Goal: Task Accomplishment & Management: Complete application form

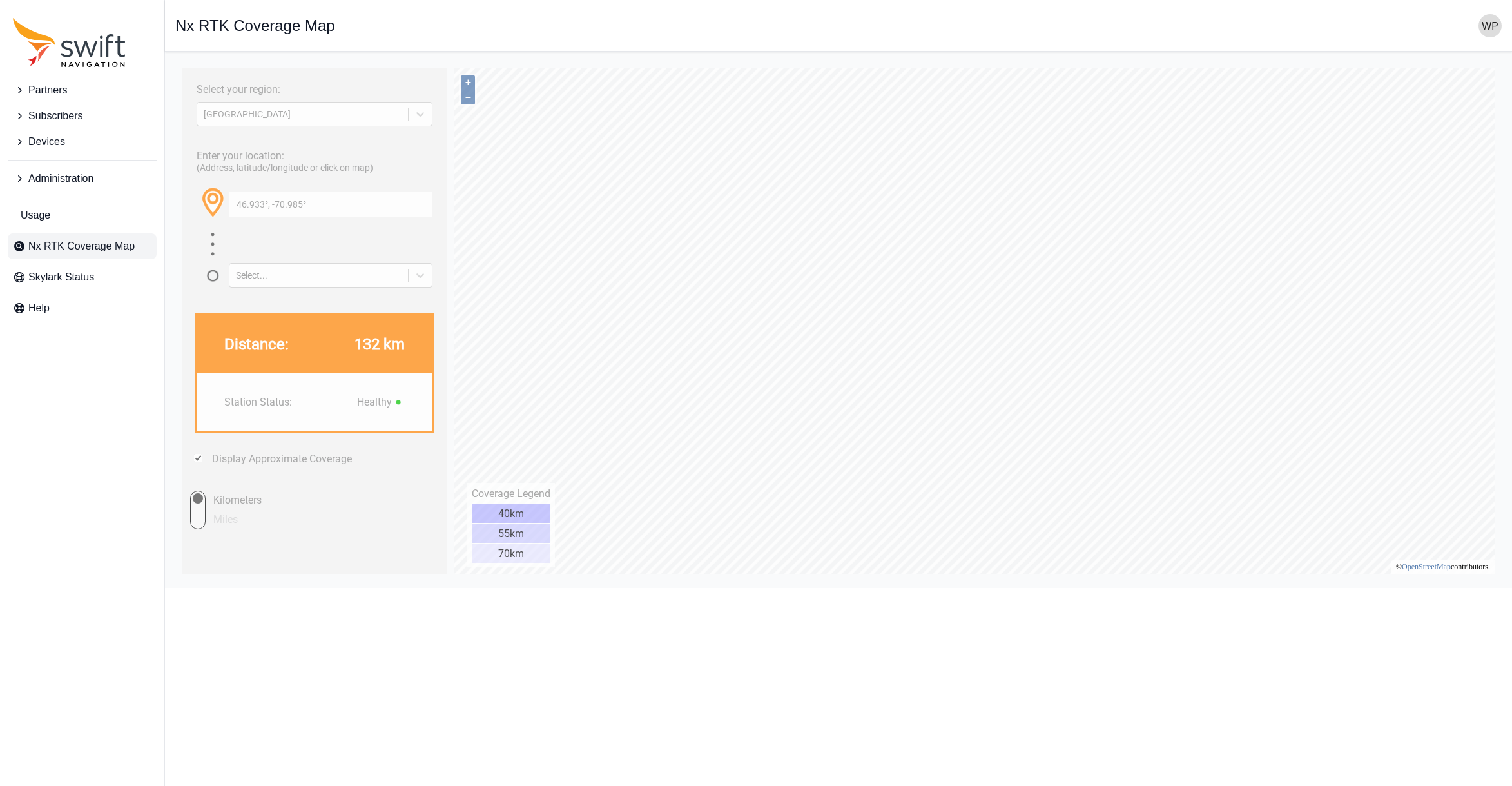
click at [59, 93] on span "Partners" at bounding box center [47, 90] width 39 height 15
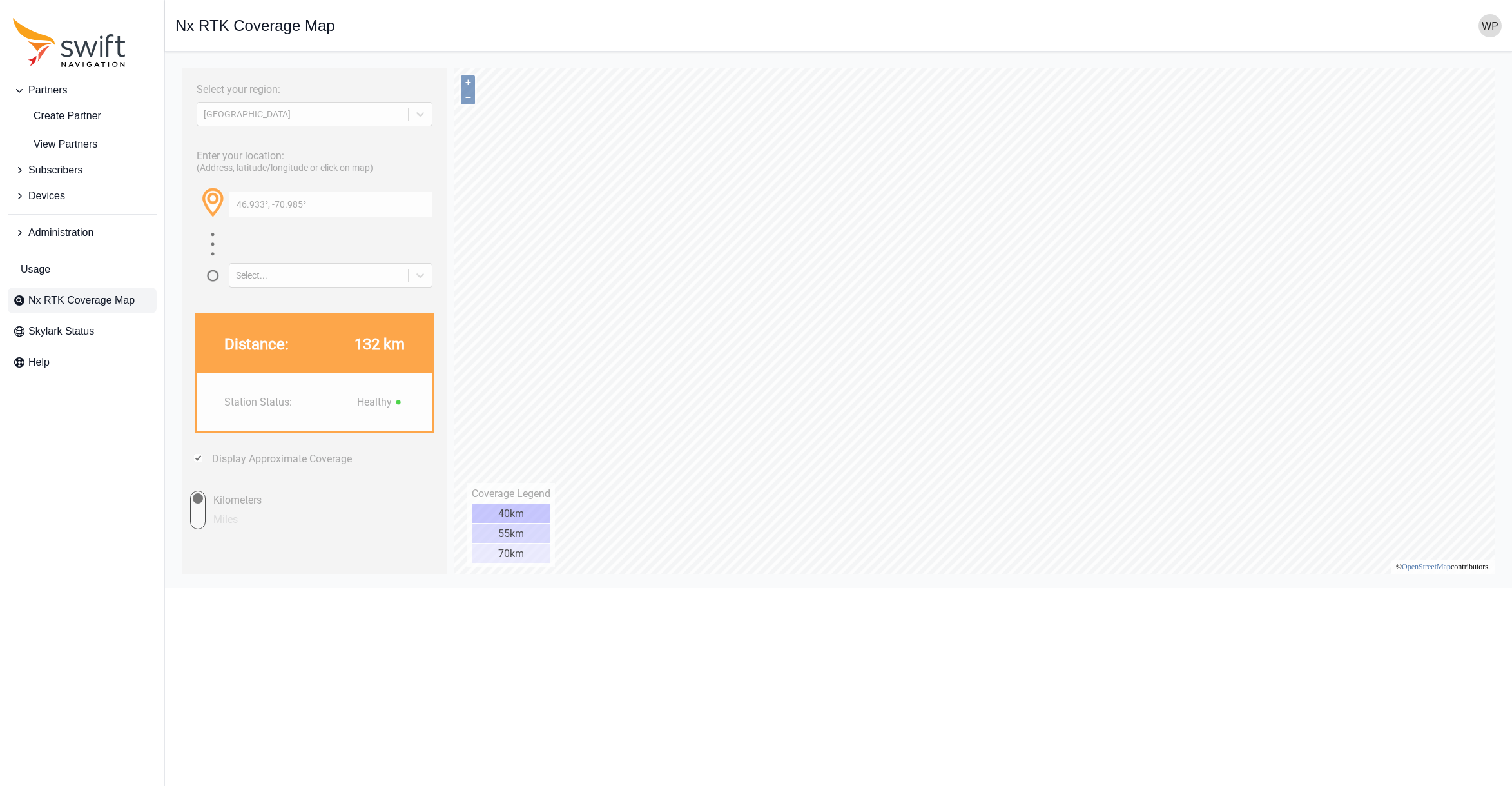
click at [63, 198] on span "Devices" at bounding box center [47, 196] width 37 height 15
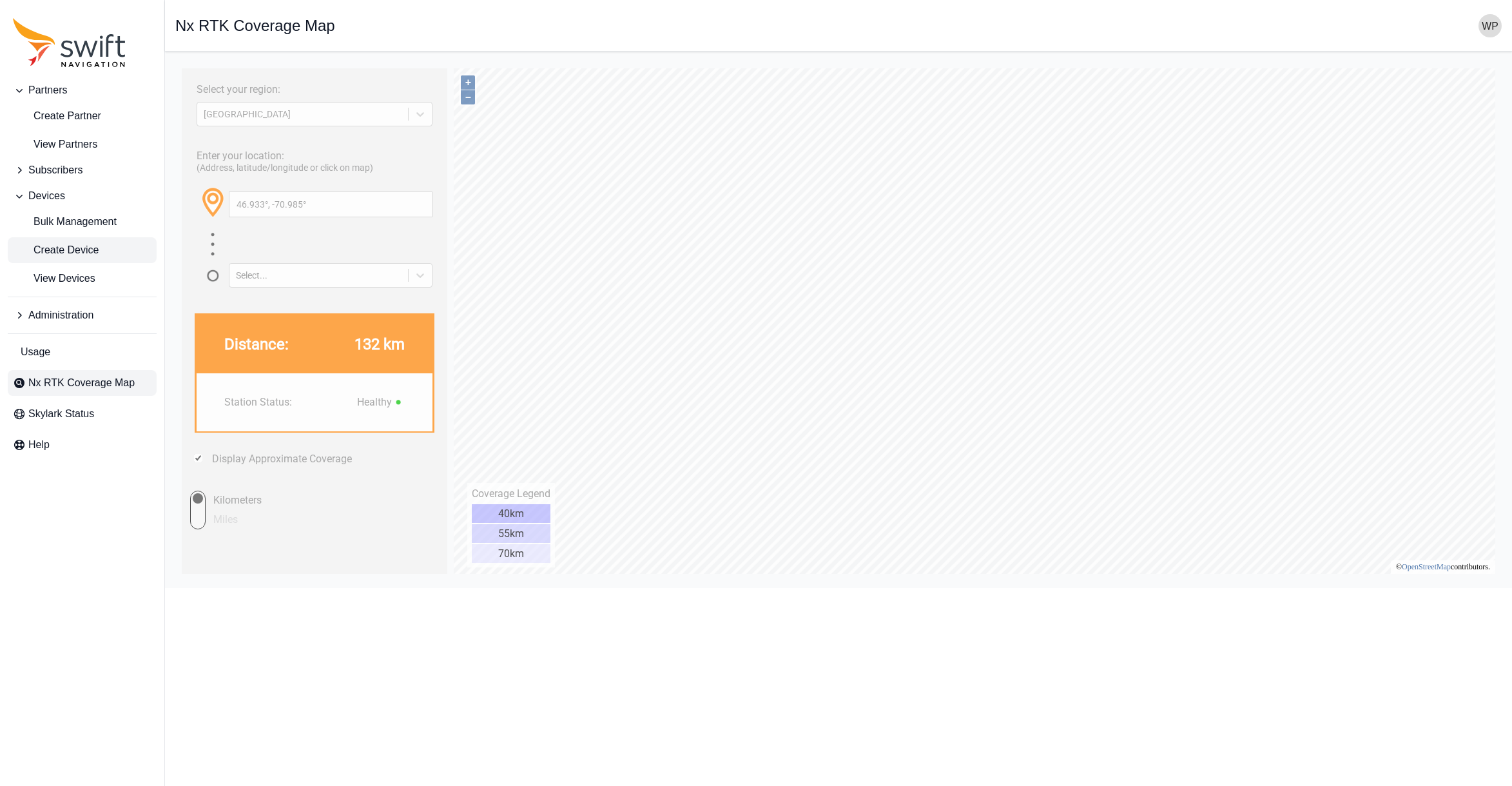
click at [78, 249] on span "Create Device" at bounding box center [56, 249] width 86 height 15
select select
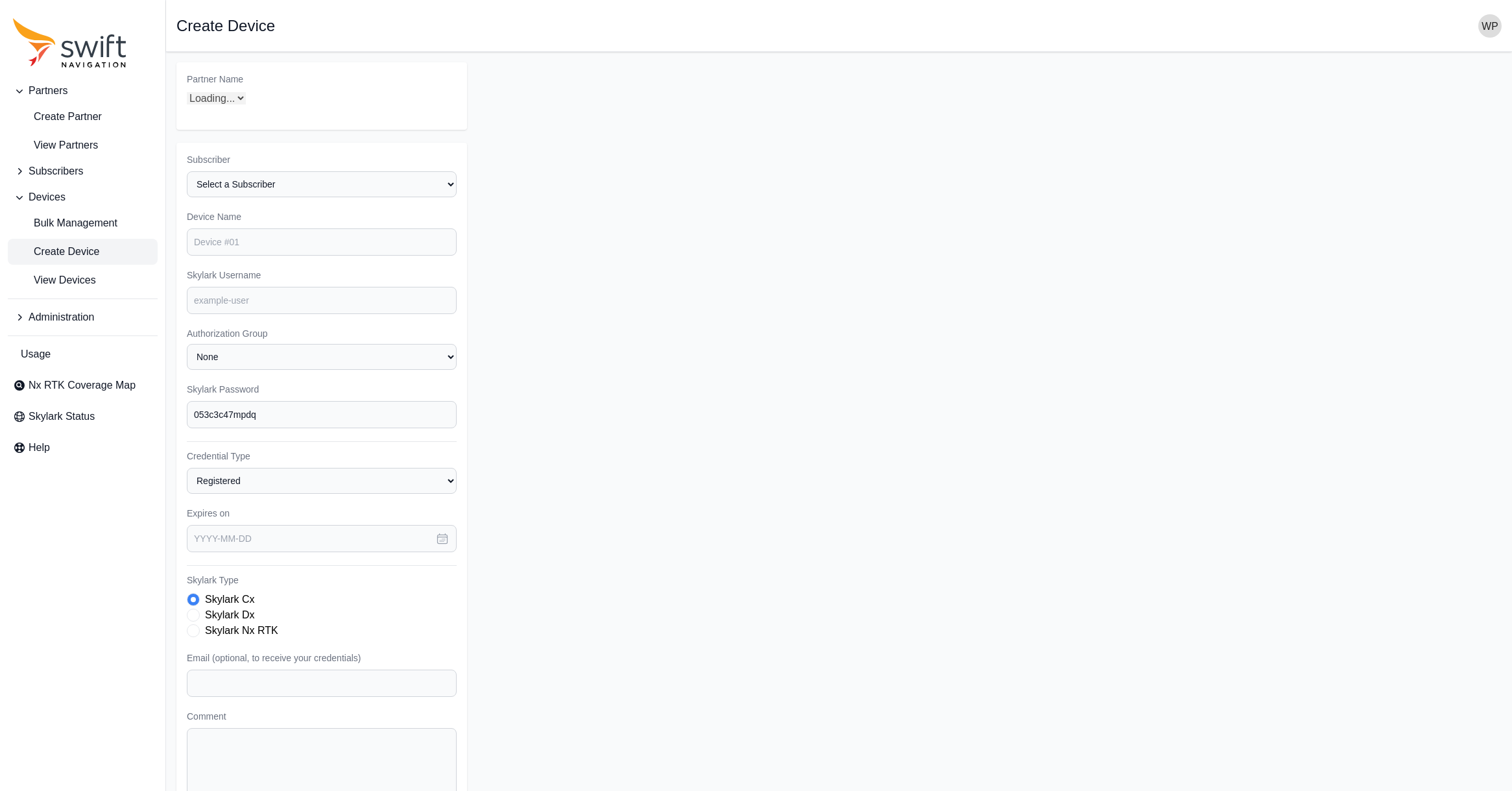
select select "ab3272ce-40d0-4c94-a524-96a758ab755c"
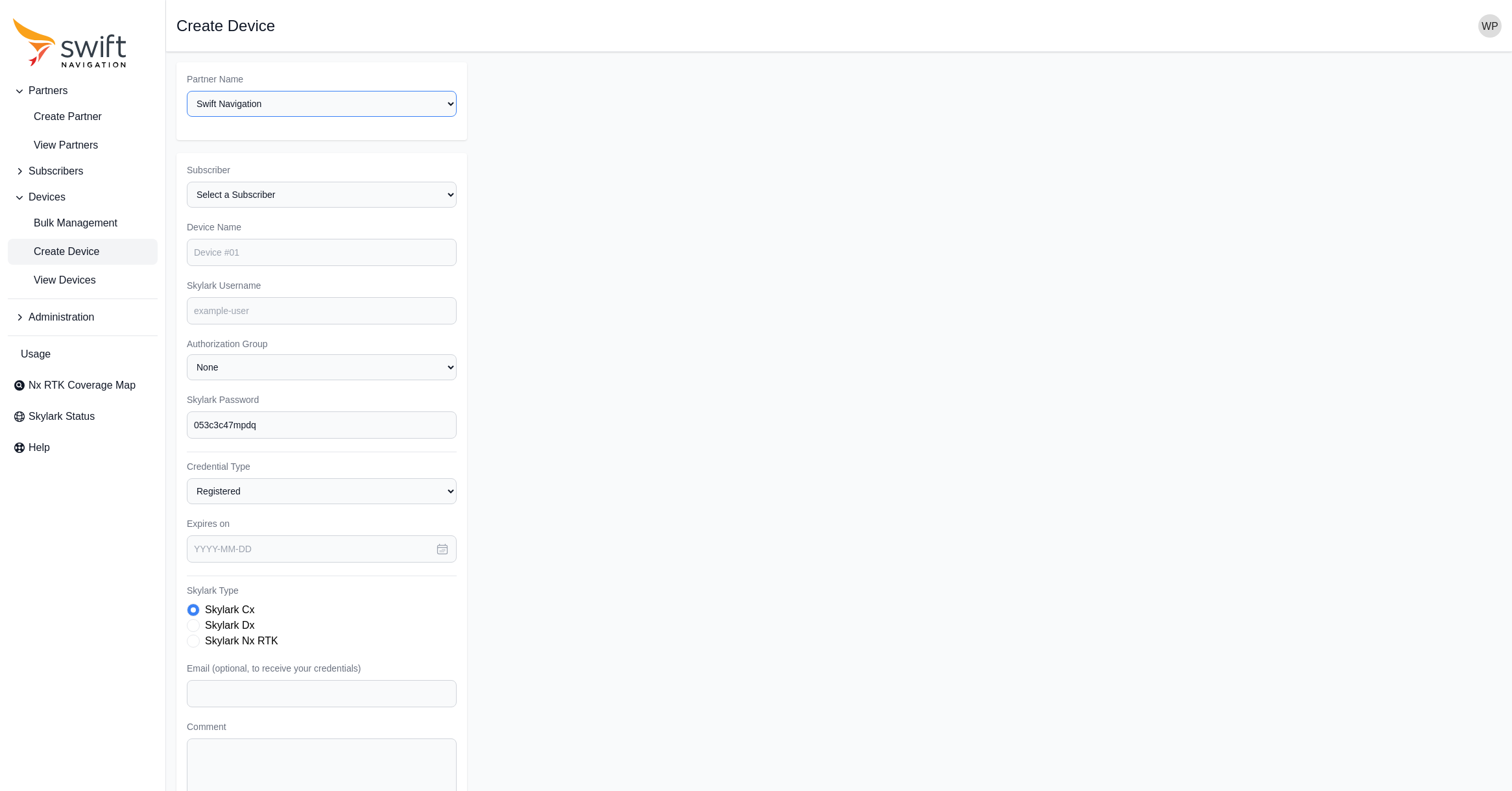
click at [242, 102] on select "Select a Partner AlpsAlpine Asensing Bad Elf Bench Mark Equipment & Supplies In…" at bounding box center [321, 103] width 270 height 26
click at [393, 186] on select "Select a Subscriber <Partner Name> - Customer 1 <Partner Name> - Customer 2 <Pa…" at bounding box center [321, 194] width 270 height 26
click at [65, 174] on span "Subscribers" at bounding box center [56, 171] width 54 height 15
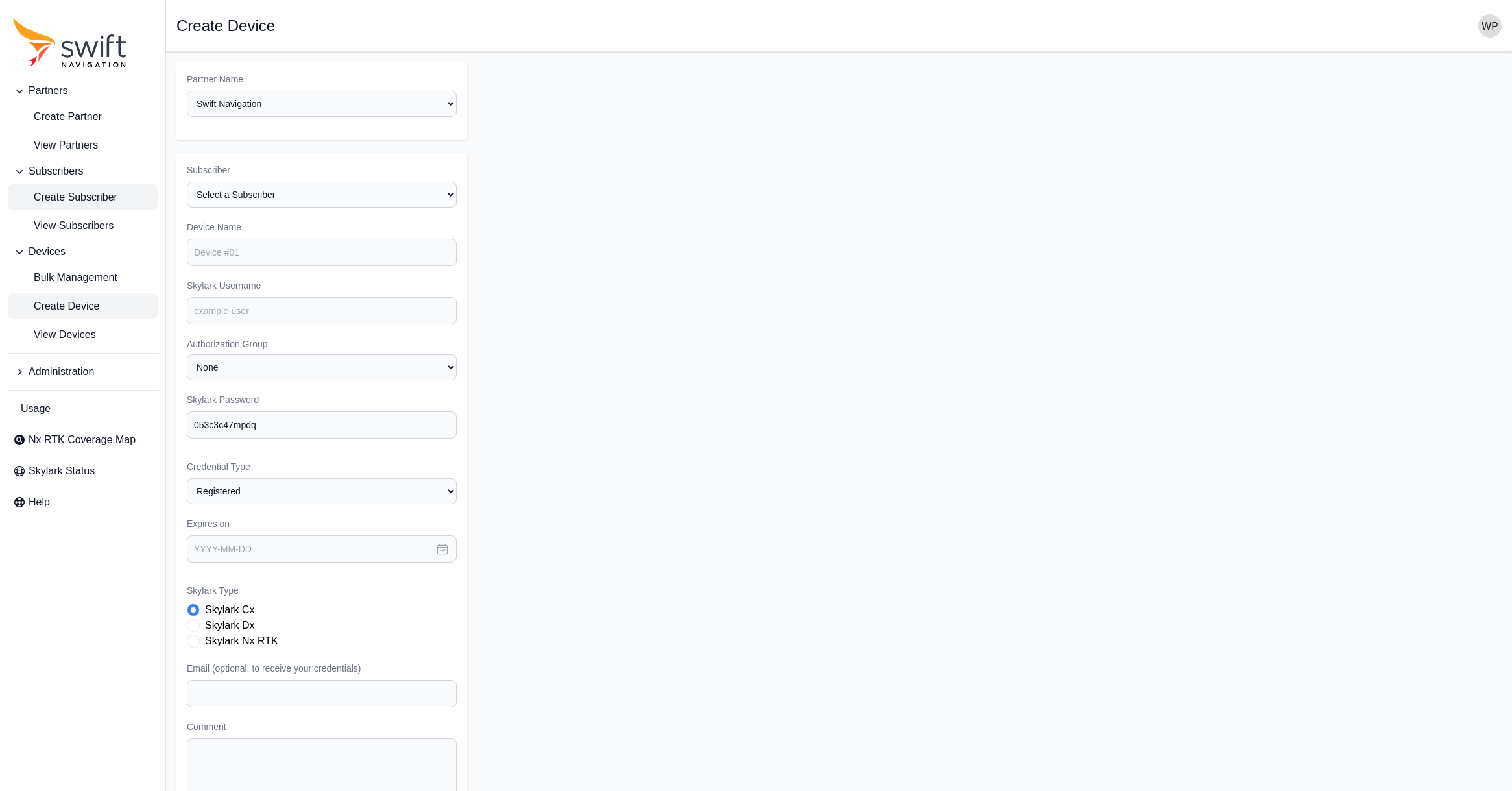
click at [83, 207] on link "Create Subscriber" at bounding box center [83, 197] width 150 height 26
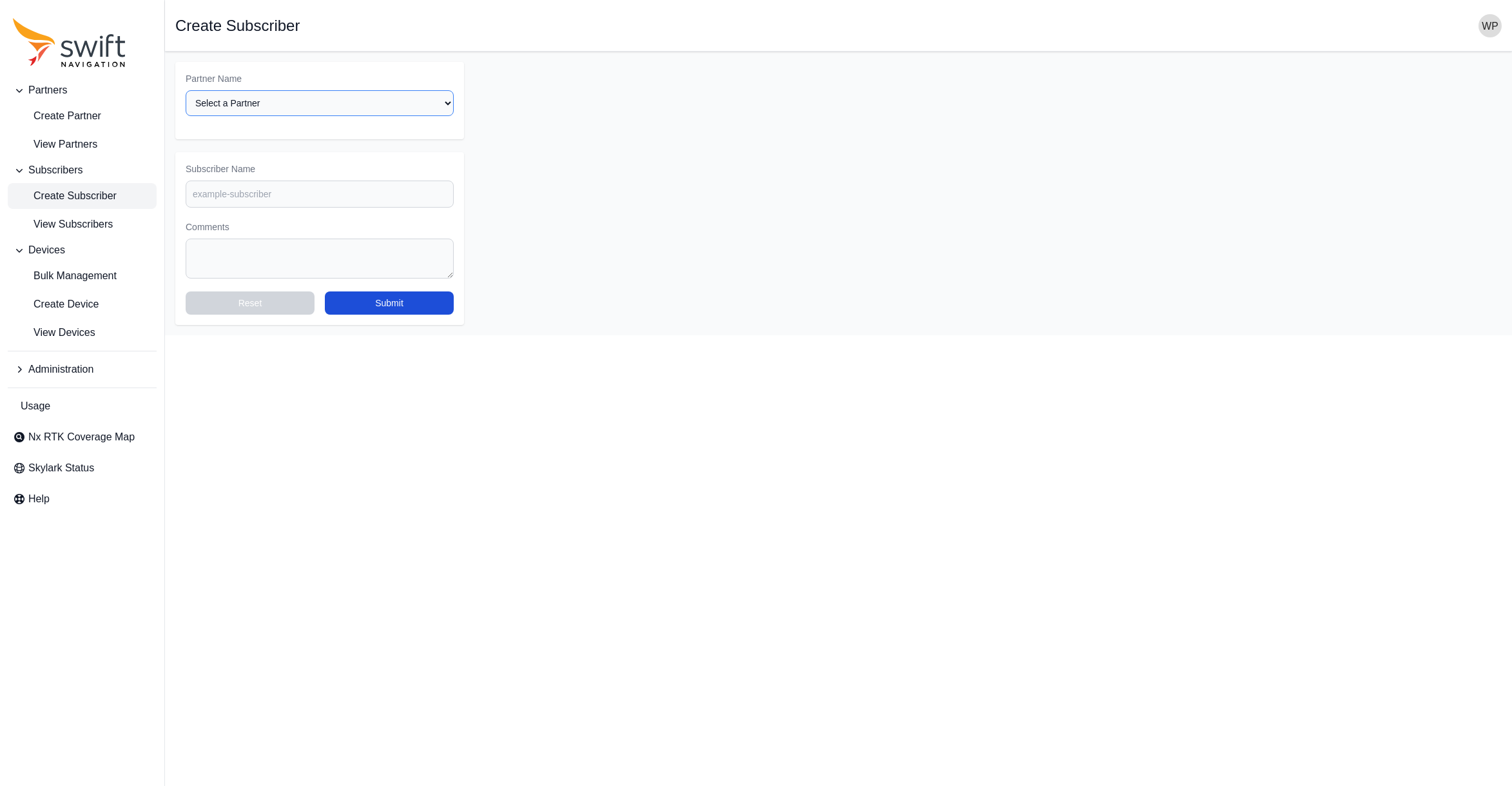
click at [263, 109] on select "Select a Partner AlpsAlpine Asensing Bad Elf Bench Mark Equipment & Supplies In…" at bounding box center [319, 103] width 268 height 26
select select "ab3272ce-40d0-4c94-a524-96a758ab755c"
click at [186, 90] on select "Select a Partner AlpsAlpine Asensing Bad Elf Bench Mark Equipment & Supplies In…" at bounding box center [319, 103] width 268 height 26
click at [280, 190] on input "Subscriber Name" at bounding box center [319, 194] width 268 height 27
type input "ㅇ"
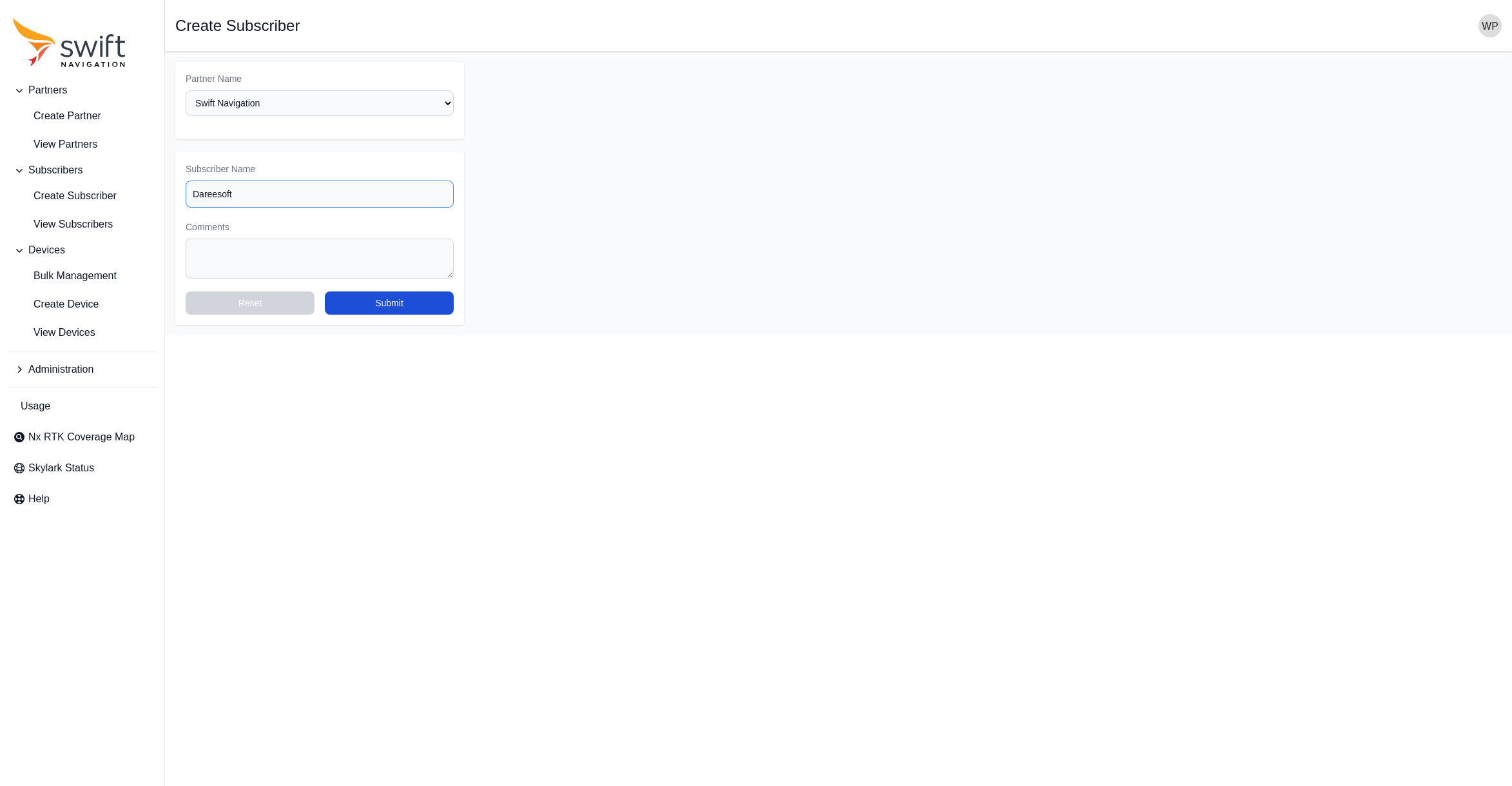
type input "Dareesoft"
click at [313, 261] on textarea "Comments" at bounding box center [319, 258] width 268 height 40
click at [309, 196] on input "Dareesoft" at bounding box center [319, 194] width 268 height 27
click at [409, 296] on button "Submit" at bounding box center [389, 303] width 129 height 23
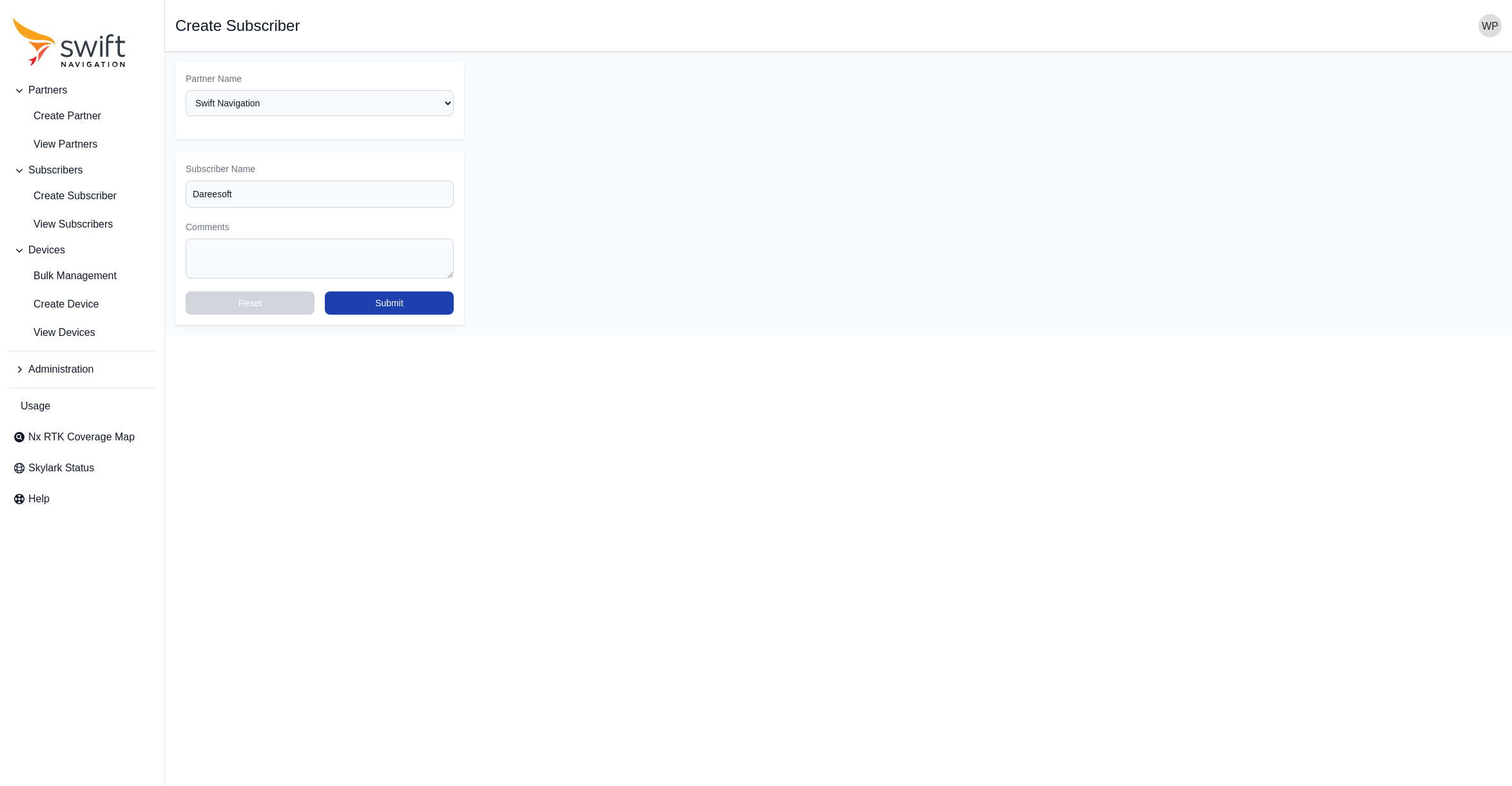
select select "ab3272ce-40d0-4c94-a524-96a758ab755c"
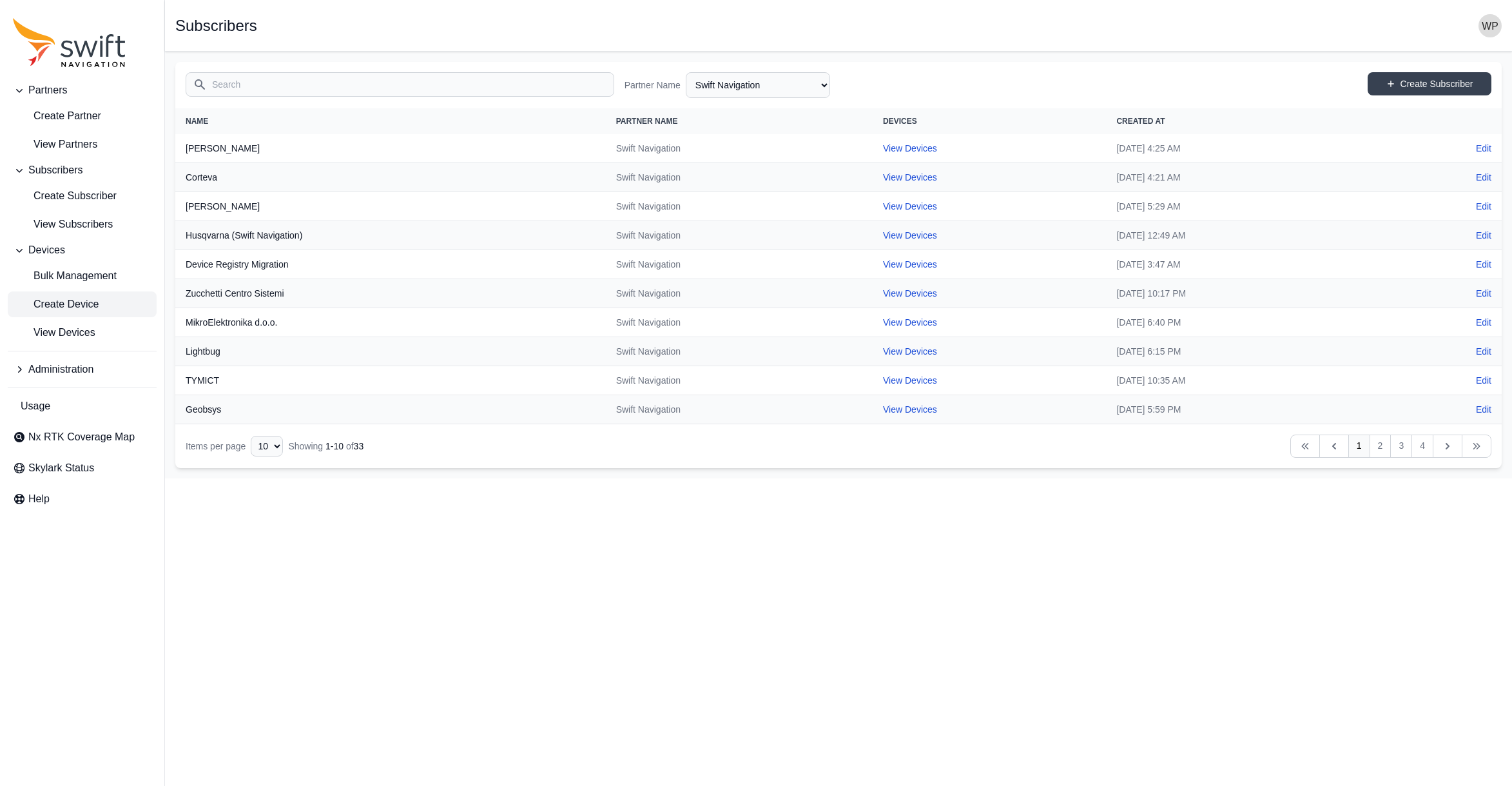
click at [85, 304] on span "Create Device" at bounding box center [56, 303] width 86 height 15
select select "ab3272ce-40d0-4c94-a524-96a758ab755c"
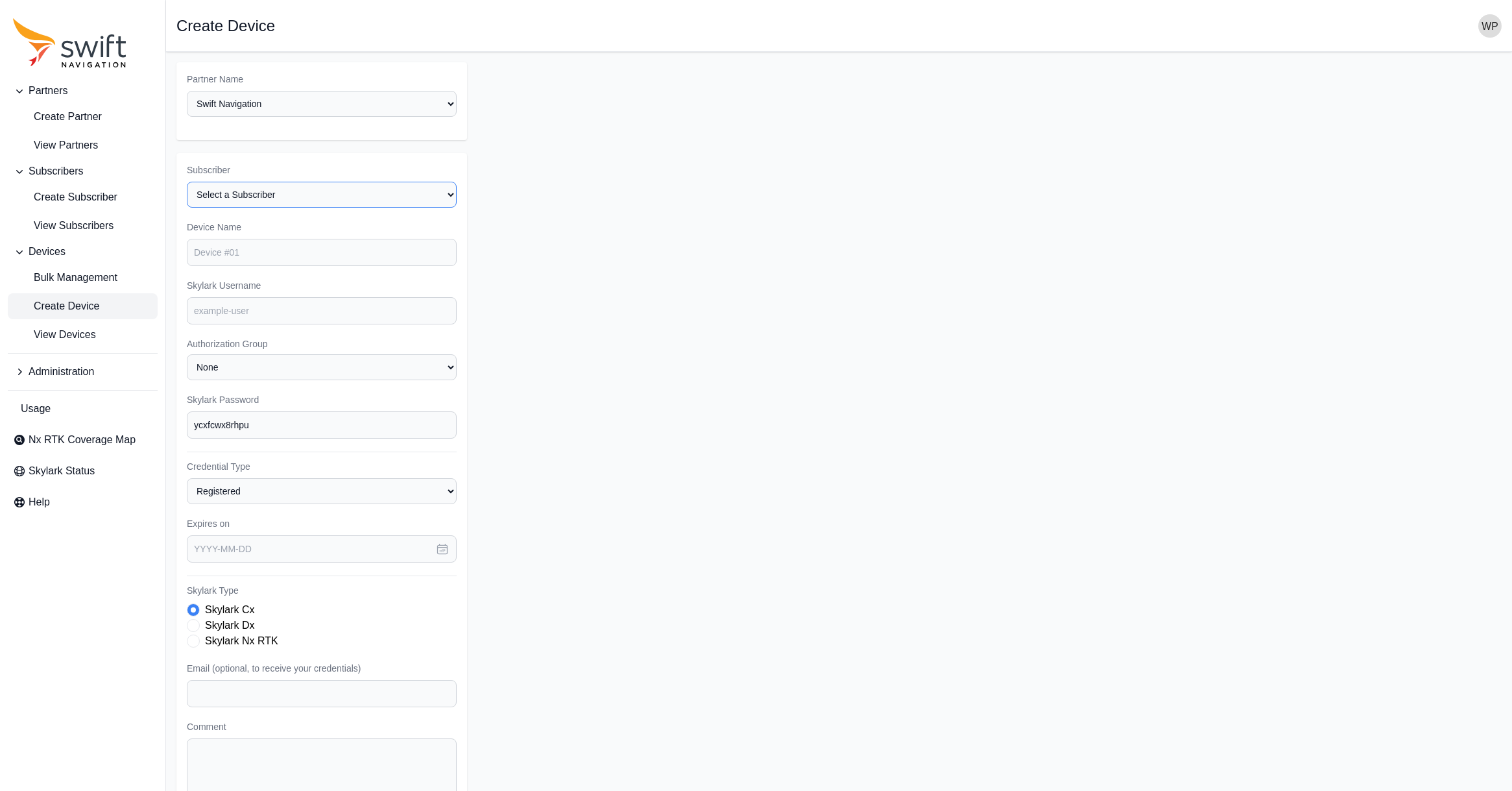
click at [341, 187] on select "Select a Subscriber <Partner Name> - Customer 1 <Partner Name> - Customer 2 <Pa…" at bounding box center [321, 194] width 270 height 26
select select "192513dd-379a-44bc-b4c0-f9daa5142e0b"
click at [187, 182] on select "Select a Subscriber <Partner Name> - Customer 1 <Partner Name> - Customer 2 <Pa…" at bounding box center [321, 194] width 270 height 26
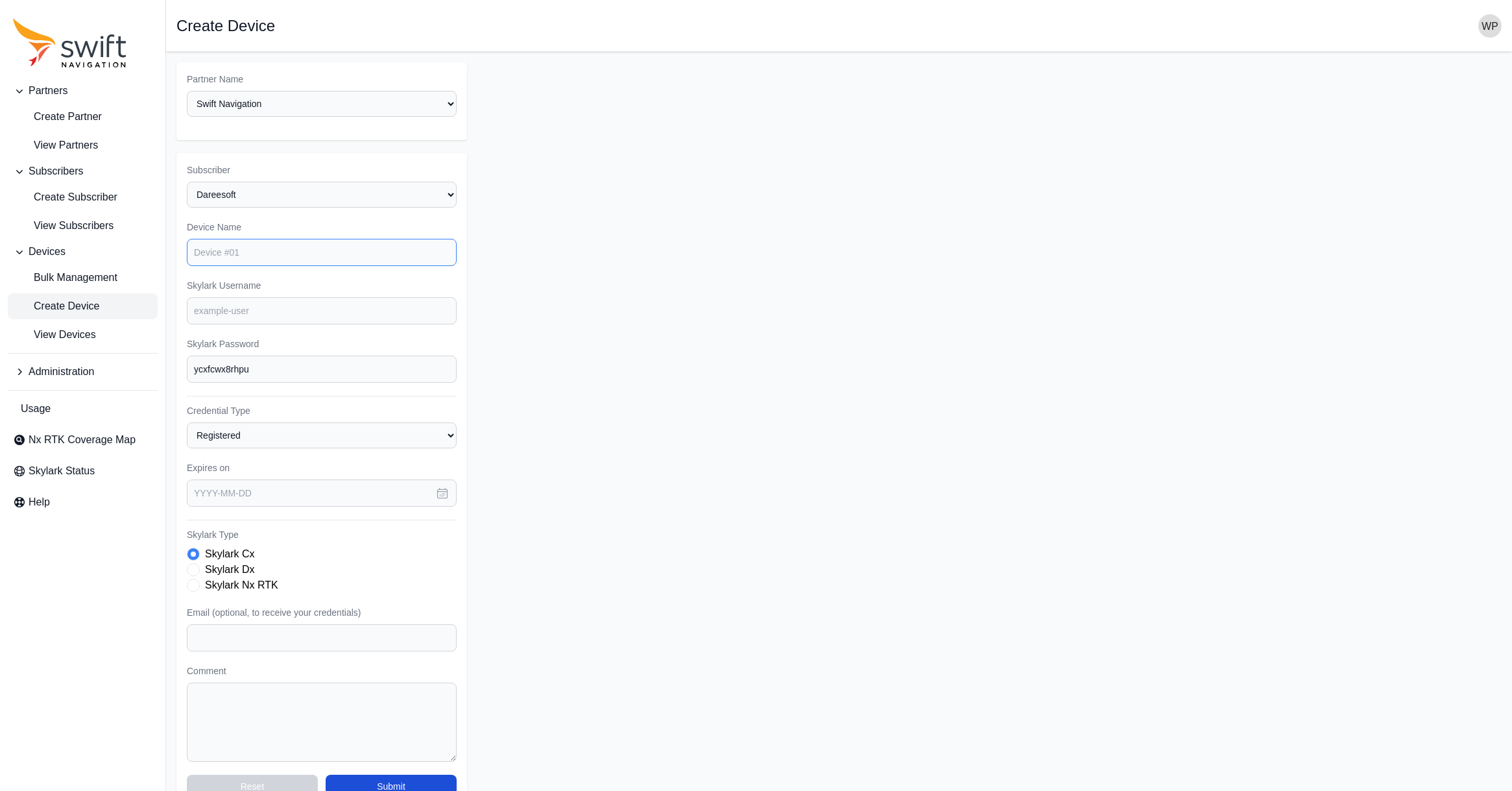
click at [310, 246] on input "Device Name" at bounding box center [321, 252] width 270 height 27
type input "Dareesoft"
click at [315, 319] on input "Skylark Username" at bounding box center [321, 310] width 270 height 27
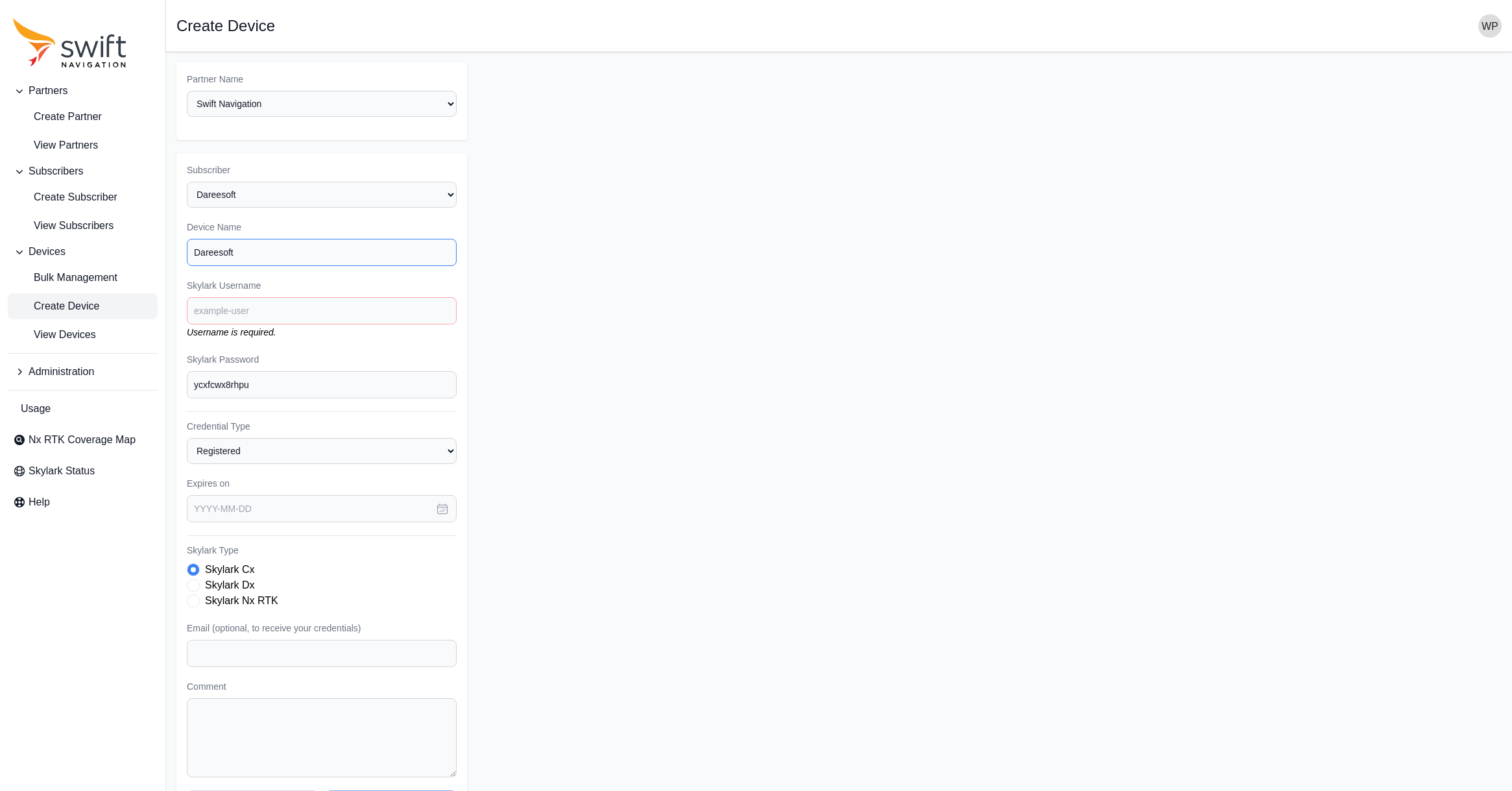
click at [212, 247] on input "Dareesoft" at bounding box center [321, 252] width 270 height 27
click at [224, 311] on input "Skylark Username" at bounding box center [321, 310] width 270 height 27
paste input "Dareesoft"
type input "Dareesoft"
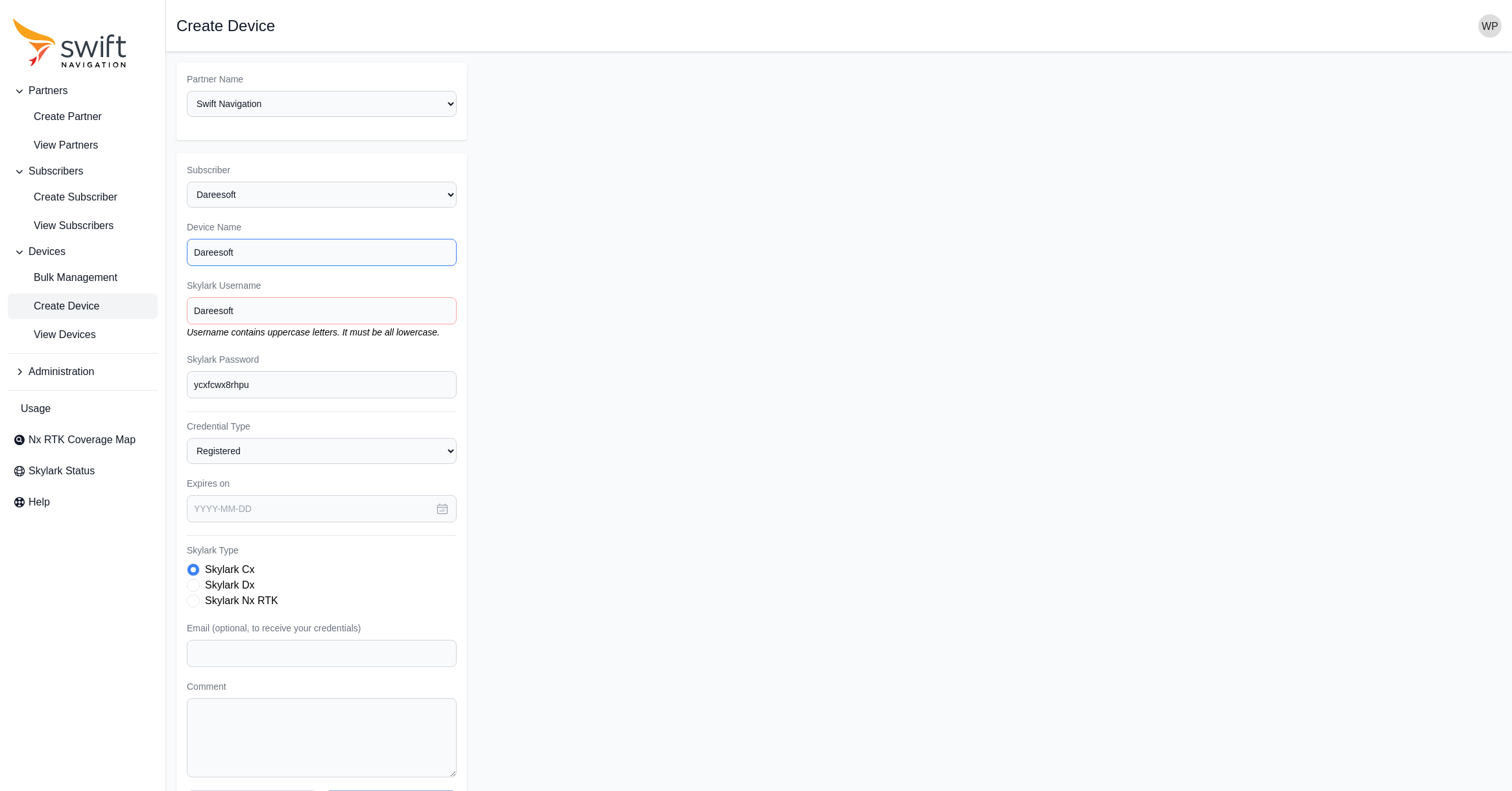
click at [257, 260] on input "Dareesoft" at bounding box center [321, 252] width 270 height 27
type input "Dareesoft-#1"
click at [233, 391] on input "ycxfcwx8rhpu" at bounding box center [321, 384] width 270 height 27
click at [242, 313] on input "Dareesoft" at bounding box center [321, 310] width 270 height 27
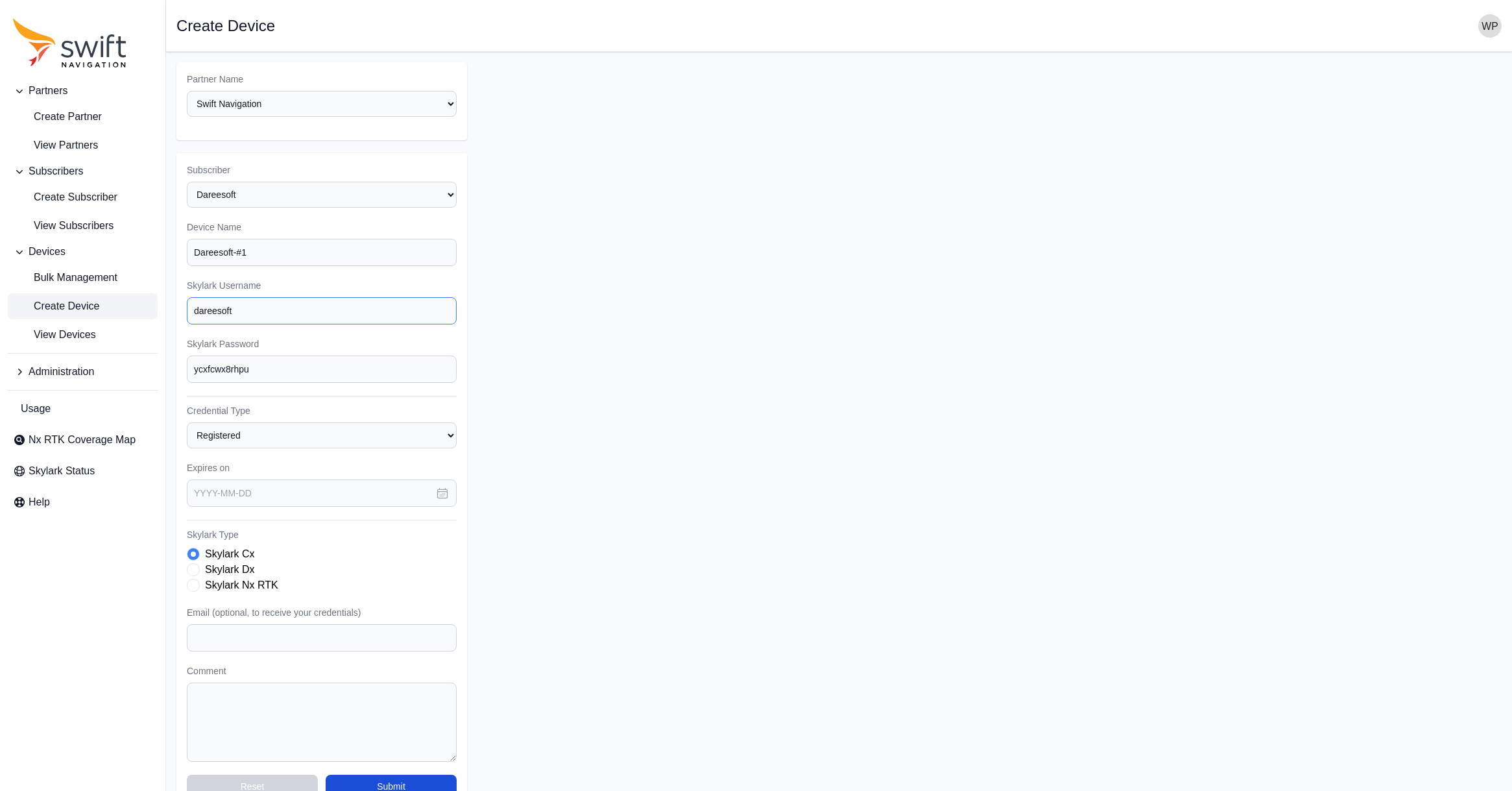
type input "dareesoft"
click at [260, 373] on input "ycxfcwx8rhpu" at bounding box center [321, 369] width 270 height 27
drag, startPoint x: 268, startPoint y: 369, endPoint x: 168, endPoint y: 364, distance: 100.1
click at [168, 364] on main "Open sidebar Create Device Partner Name Select a Partner AlpsAlpine Asensing Ba…" at bounding box center [839, 435] width 1346 height 766
click at [378, 439] on select "Registered Preprovisioned" at bounding box center [321, 435] width 270 height 26
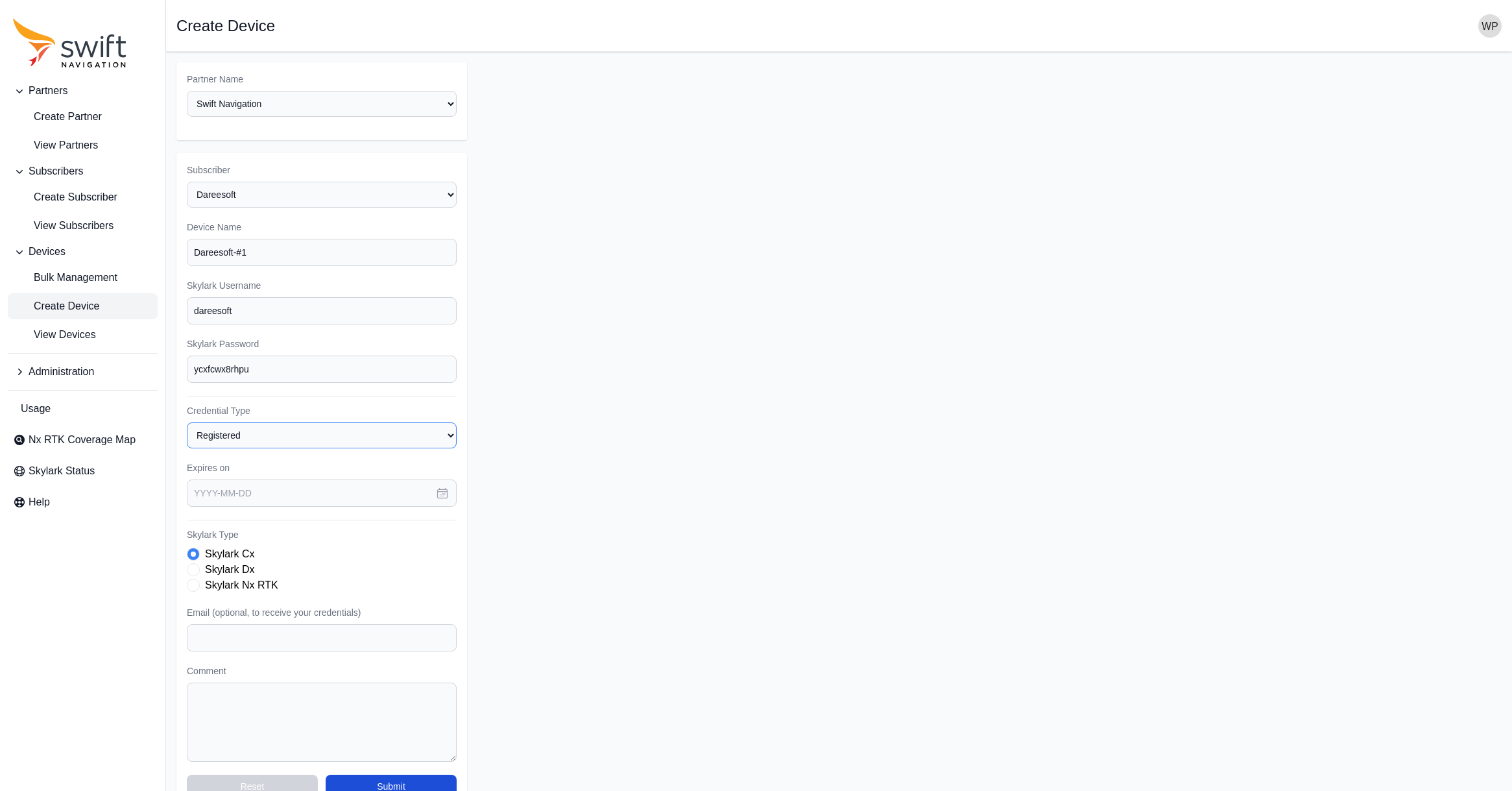
click at [187, 422] on select "Registered Preprovisioned" at bounding box center [321, 435] width 270 height 26
click at [389, 503] on input "text" at bounding box center [321, 493] width 270 height 27
click at [368, 535] on icon "button" at bounding box center [368, 538] width 13 height 13
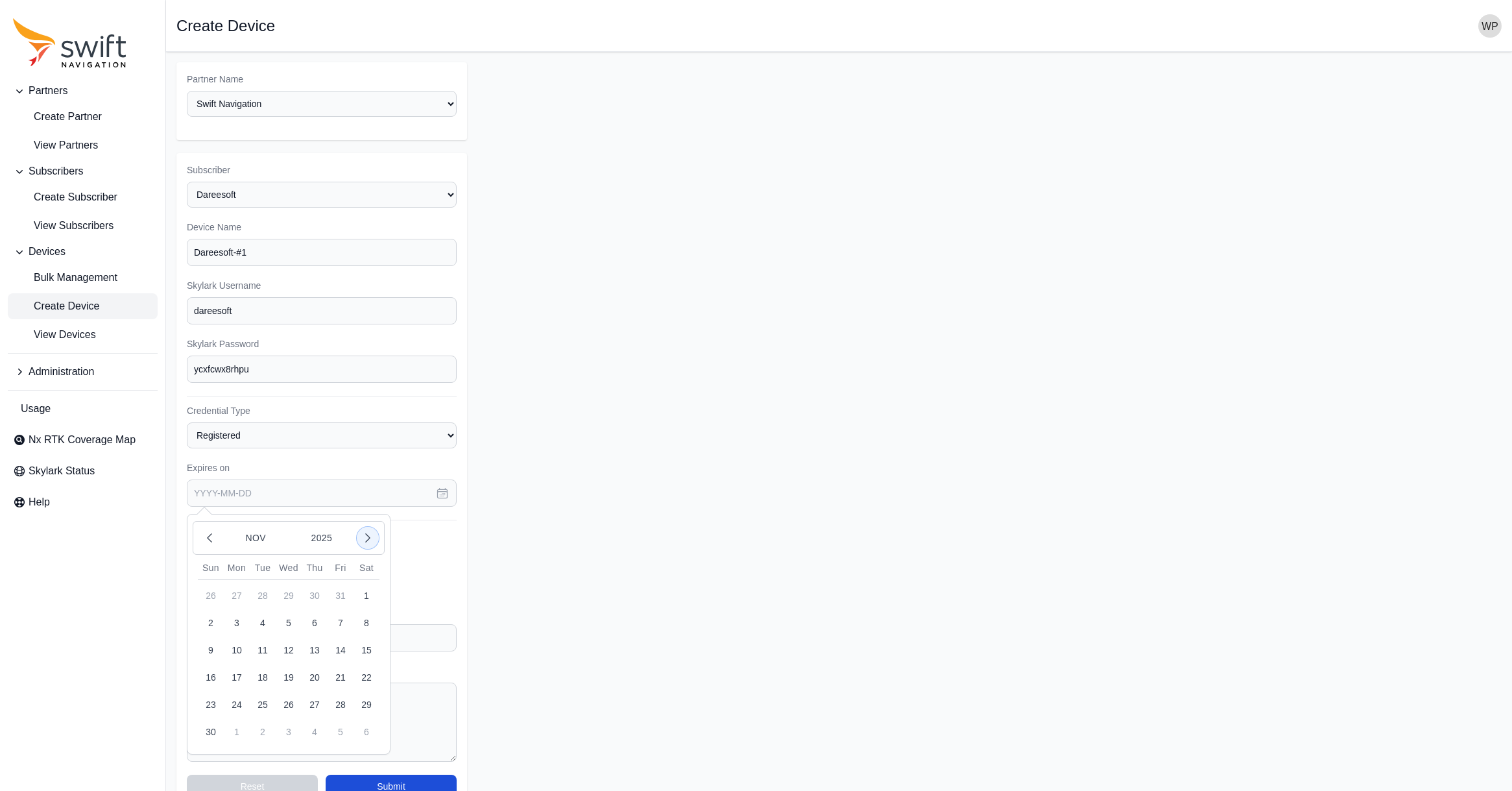
click at [368, 535] on icon "button" at bounding box center [368, 538] width 13 height 13
click at [366, 536] on icon "button" at bounding box center [368, 538] width 13 height 13
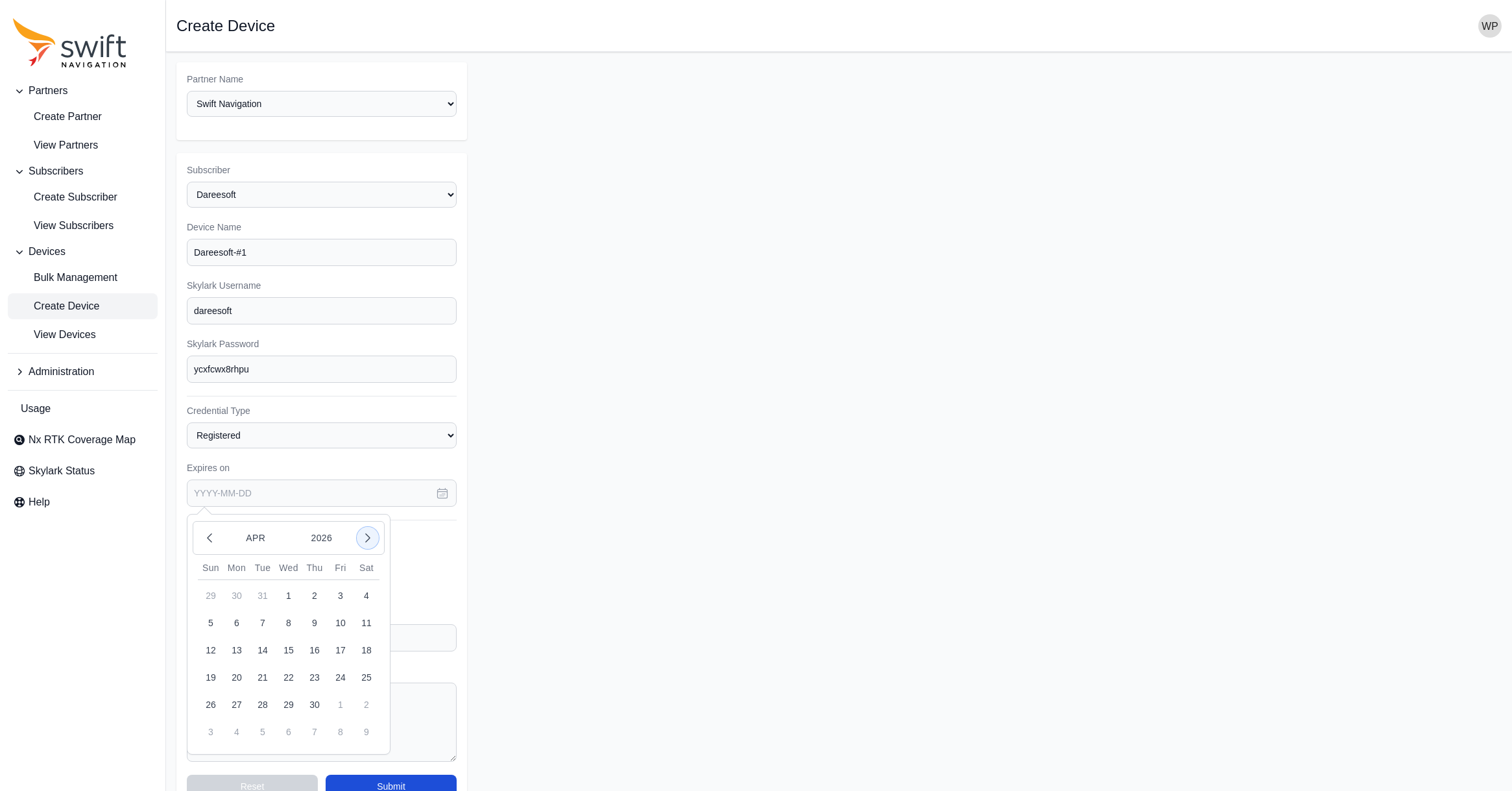
click at [366, 536] on icon "button" at bounding box center [368, 538] width 13 height 13
click at [205, 537] on icon "button" at bounding box center [209, 538] width 13 height 13
click at [366, 536] on icon "button" at bounding box center [368, 538] width 13 height 13
click at [264, 701] on button "30" at bounding box center [262, 704] width 26 height 26
type input "[DATE]"
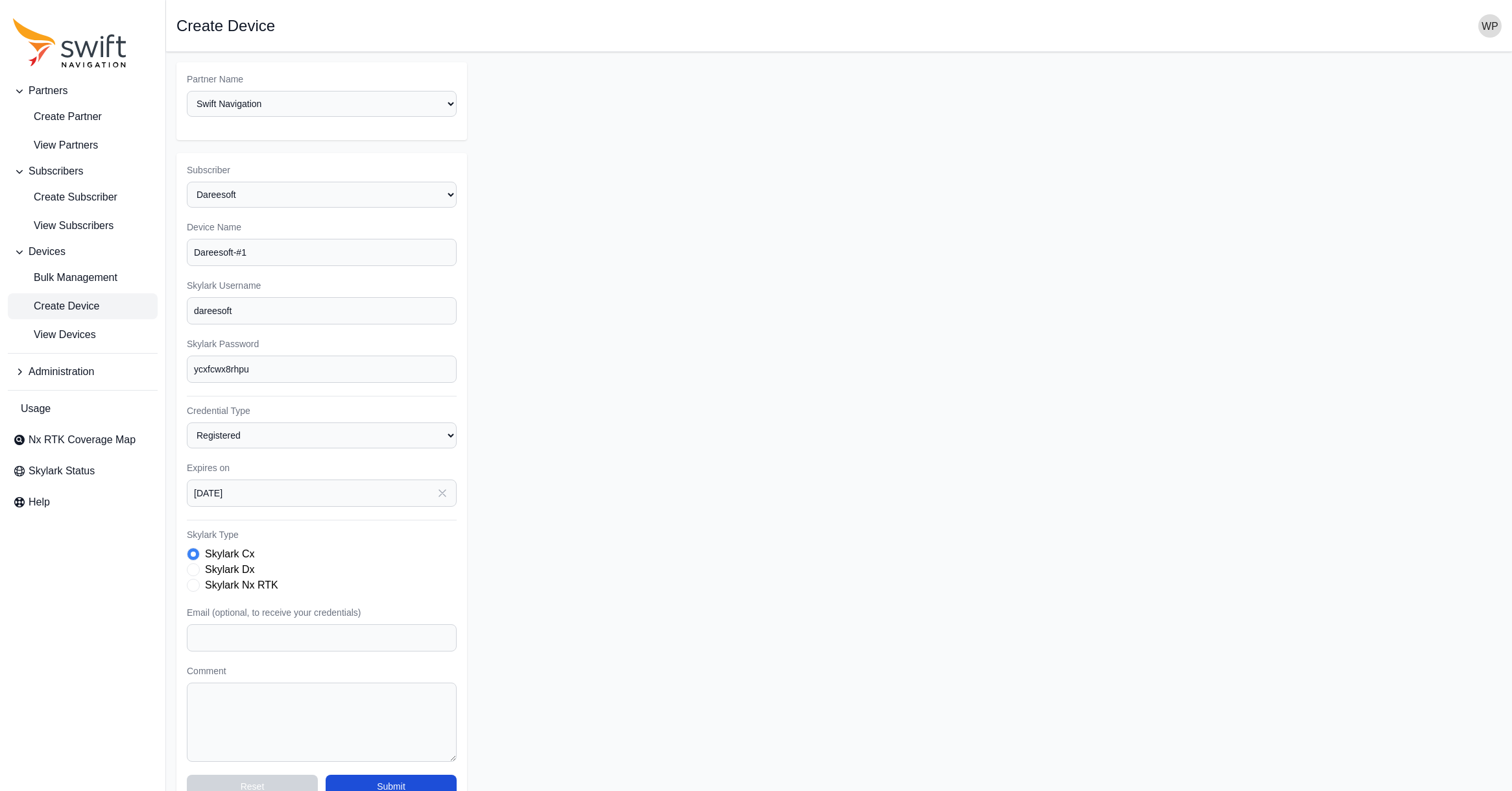
click at [493, 493] on form "Partner Name Select a Partner AlpsAlpine Asensing Bad Elf Bench Mark Equipment …" at bounding box center [839, 435] width 1325 height 746
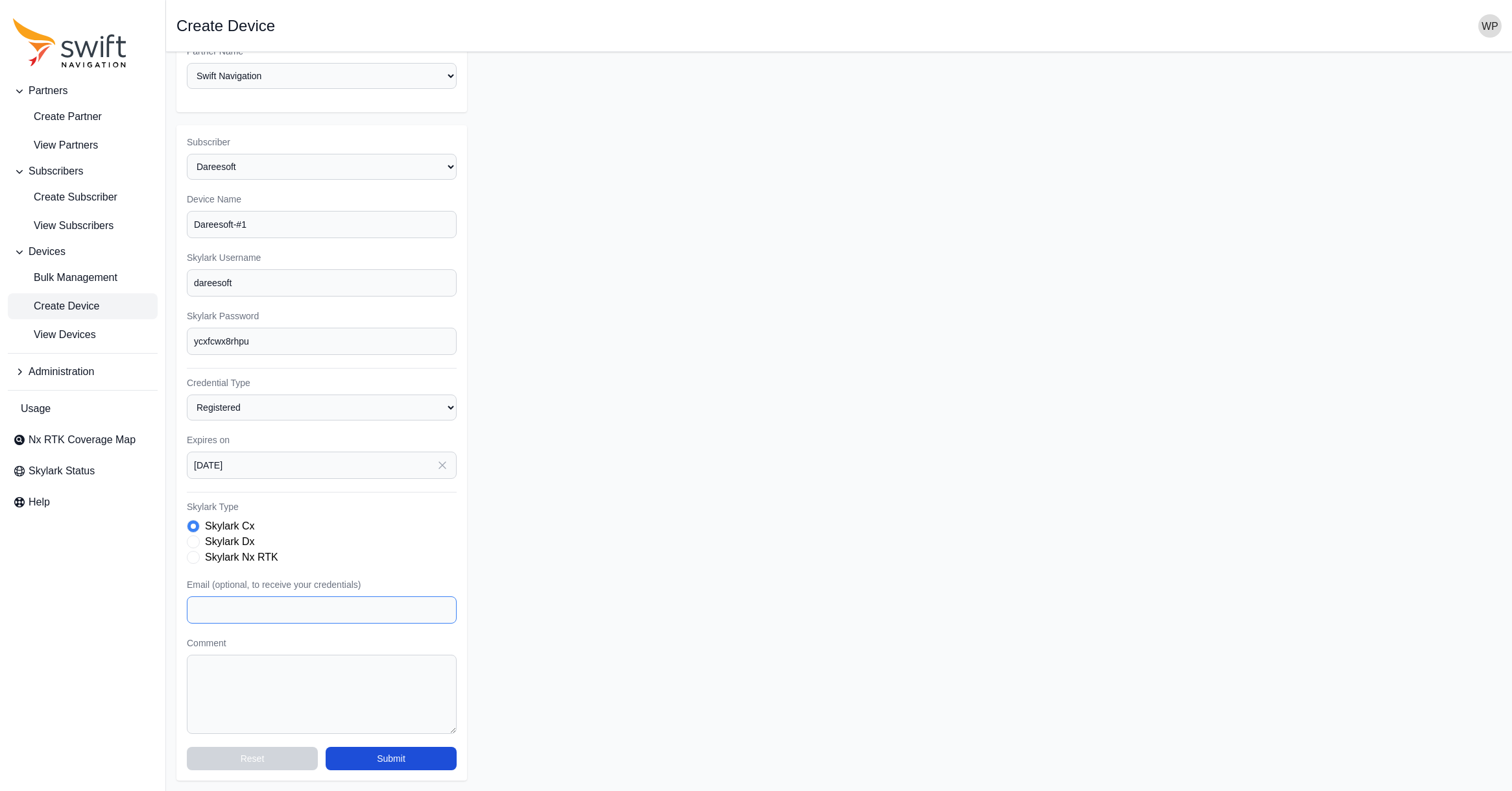
click at [362, 614] on input "Email (optional, to receive your credentials)" at bounding box center [321, 609] width 270 height 27
type input "[EMAIL_ADDRESS][DOMAIN_NAME]"
click at [325, 693] on textarea "Comment" at bounding box center [321, 694] width 270 height 79
drag, startPoint x: 264, startPoint y: 289, endPoint x: 140, endPoint y: 272, distance: 125.2
click at [140, 272] on div "Partners Create Partner View Partners Subscribers Create Subscriber View Subscr…" at bounding box center [756, 407] width 1512 height 766
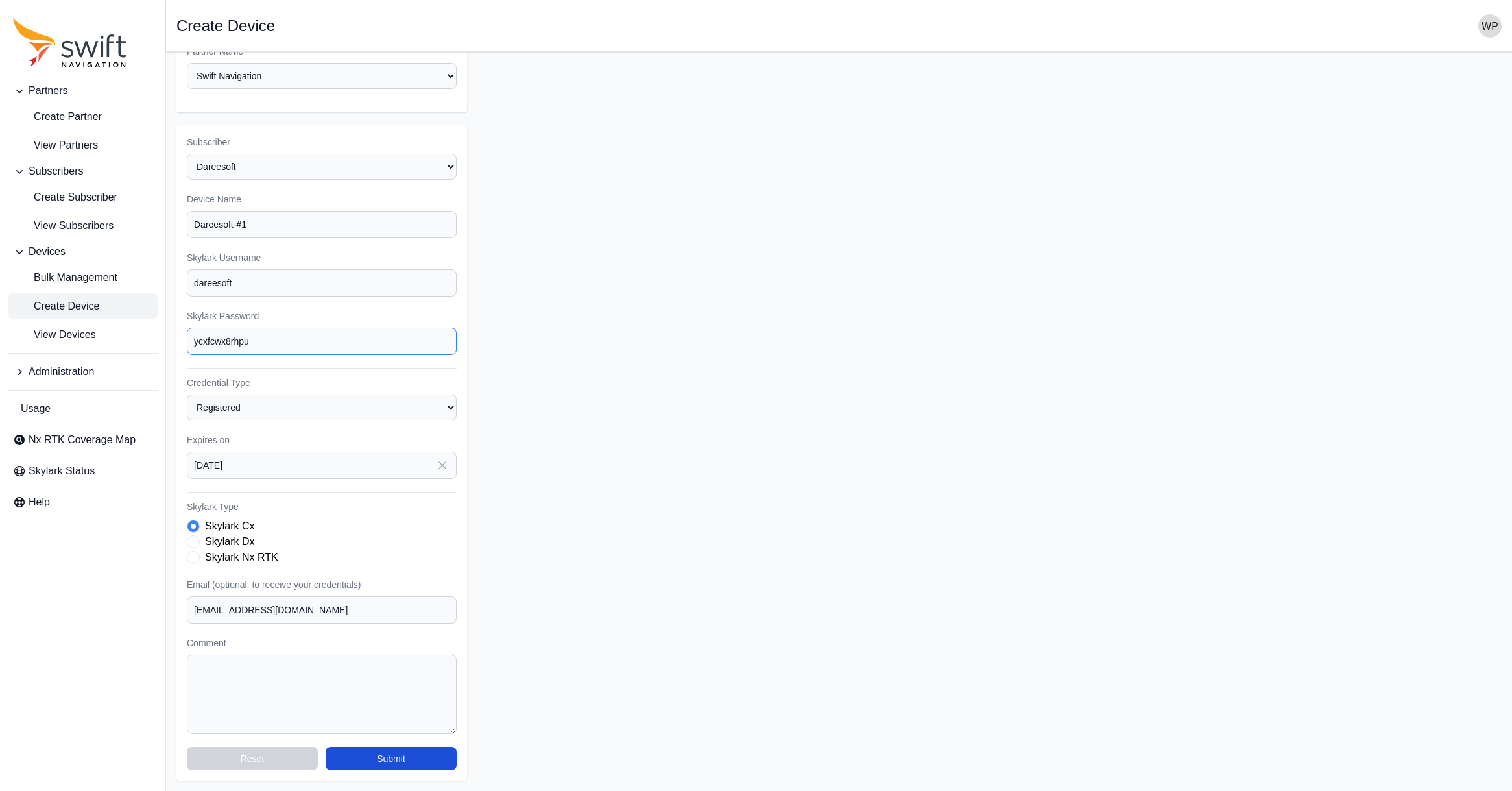
click at [215, 342] on input "ycxfcwx8rhpu" at bounding box center [321, 341] width 270 height 27
click at [386, 756] on button "Submit" at bounding box center [392, 758] width 131 height 23
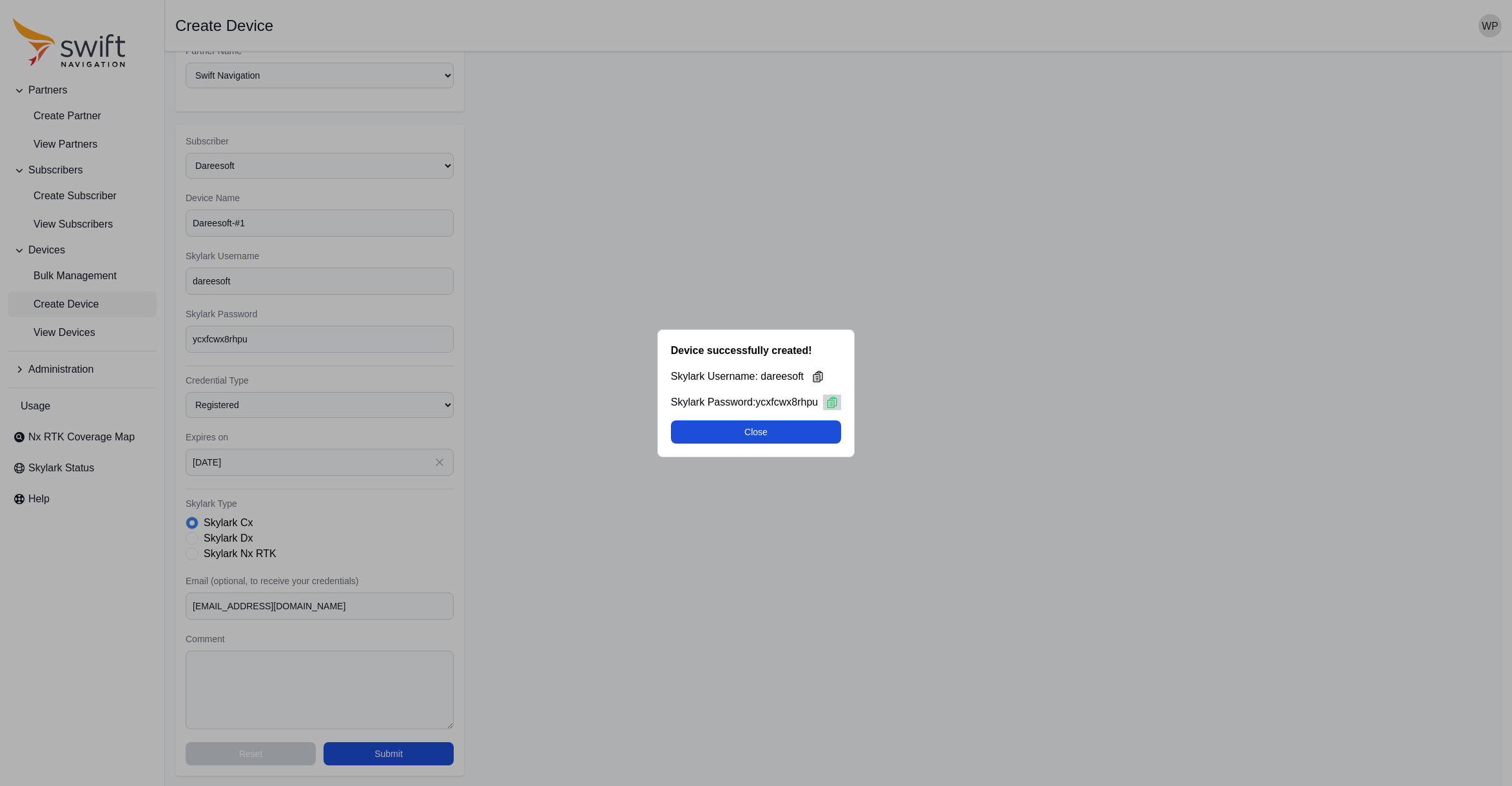
click at [841, 398] on button at bounding box center [831, 402] width 18 height 15
click at [781, 434] on button "Close" at bounding box center [756, 431] width 170 height 23
